Goal: Information Seeking & Learning: Find specific fact

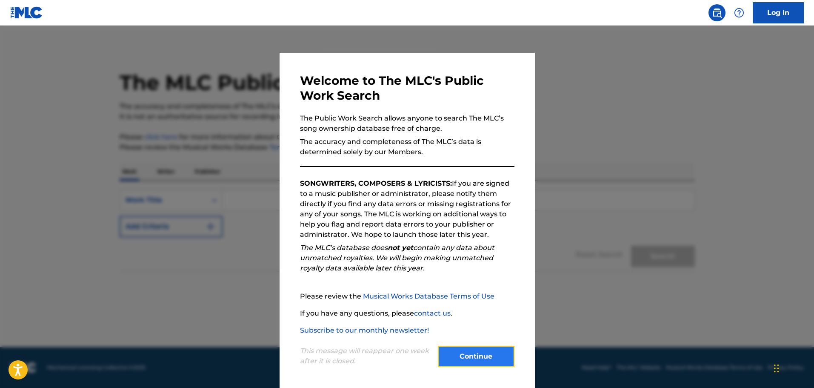
click at [441, 363] on button "Continue" at bounding box center [476, 356] width 77 height 21
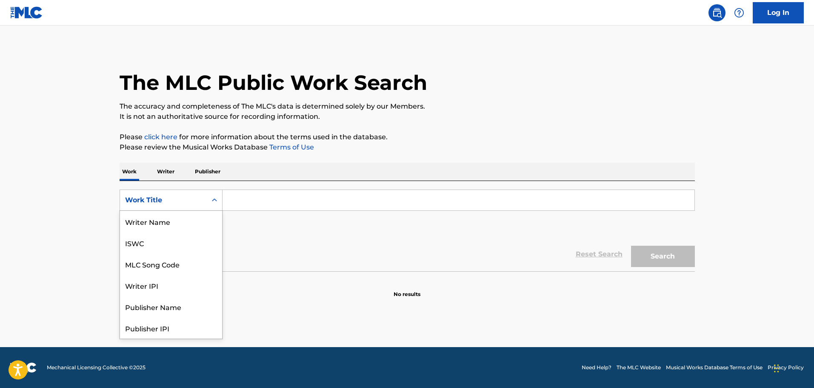
click at [214, 197] on icon "Search Form" at bounding box center [214, 200] width 9 height 9
click at [179, 245] on div "Writer IPI" at bounding box center [171, 242] width 102 height 21
click at [197, 204] on div "Writer IPI" at bounding box center [163, 200] width 77 height 10
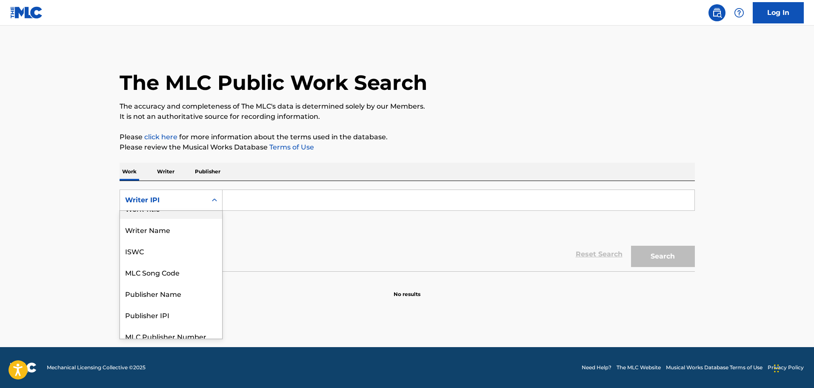
scroll to position [0, 0]
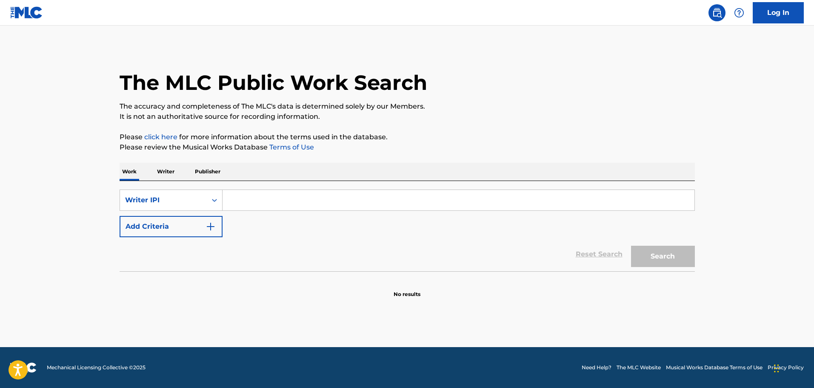
click at [164, 172] on p "Writer" at bounding box center [165, 172] width 23 height 18
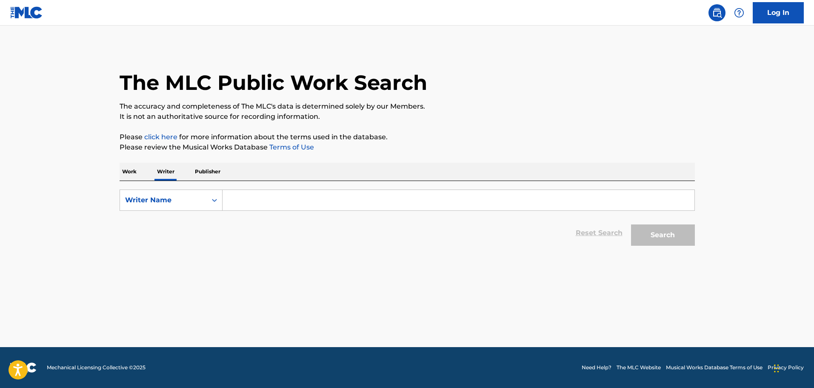
click at [270, 197] on input "Search Form" at bounding box center [459, 200] width 472 height 20
type input "[PERSON_NAME]"
click at [631, 224] on button "Search" at bounding box center [663, 234] width 64 height 21
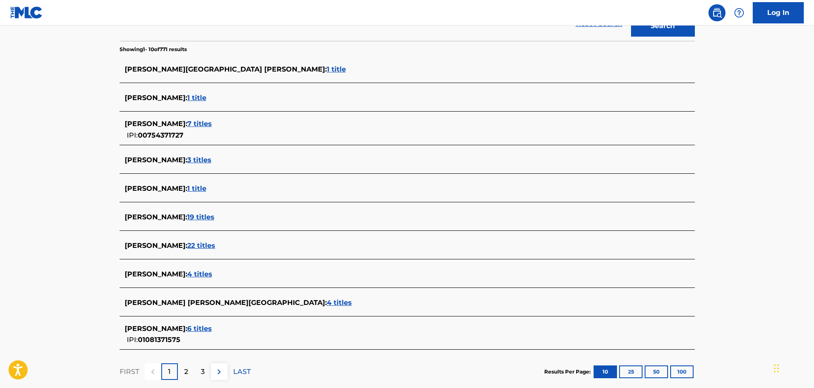
scroll to position [213, 0]
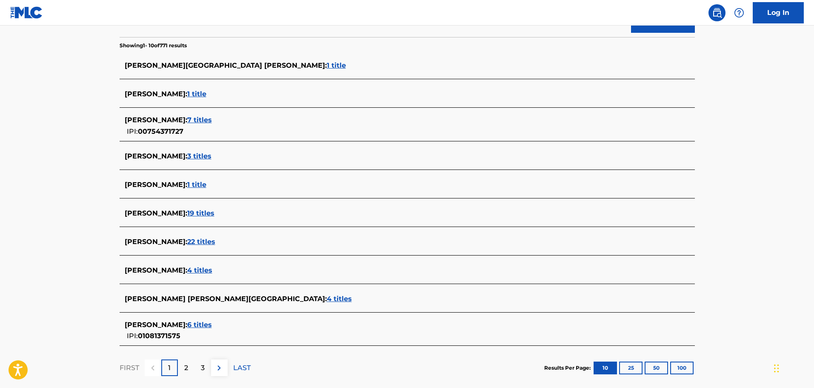
click at [215, 244] on span "22 titles" at bounding box center [201, 241] width 28 height 8
